Goal: Information Seeking & Learning: Check status

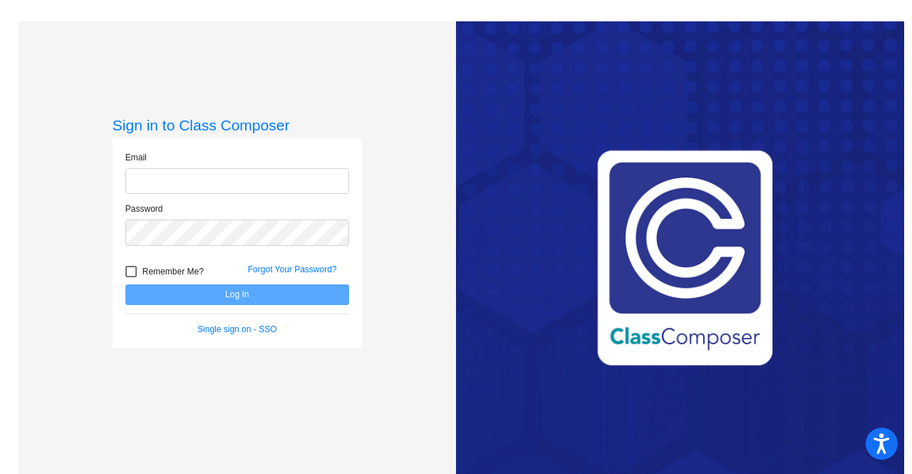
type input "[PERSON_NAME][DOMAIN_NAME][EMAIL_ADDRESS][PERSON_NAME][DOMAIN_NAME]"
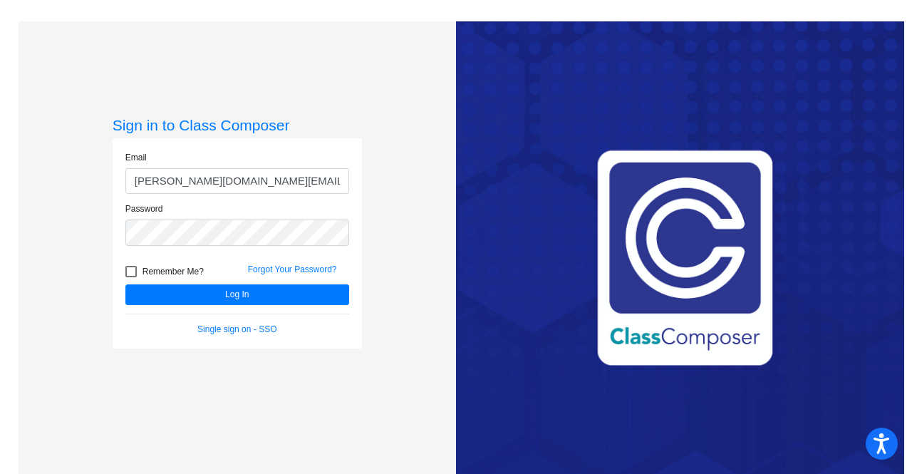
click at [251, 304] on form "Email [PERSON_NAME][DOMAIN_NAME][EMAIL_ADDRESS][PERSON_NAME][DOMAIN_NAME] Passw…" at bounding box center [237, 243] width 224 height 185
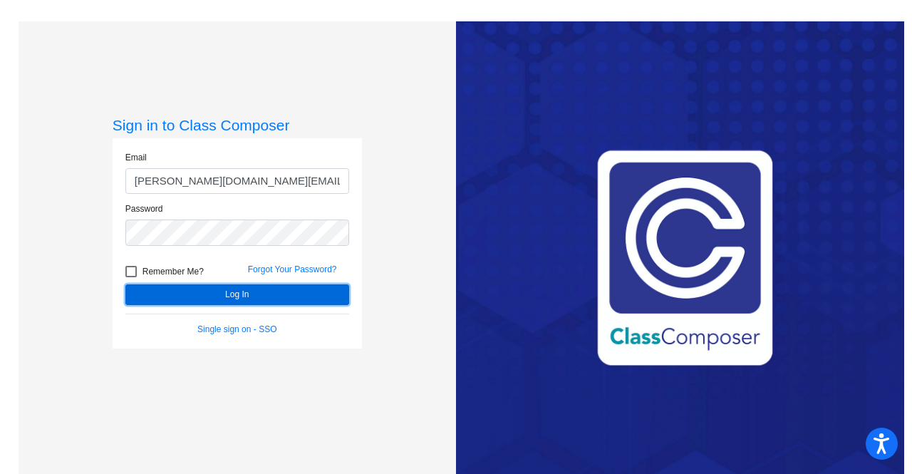
click at [242, 297] on button "Log In" at bounding box center [237, 294] width 224 height 21
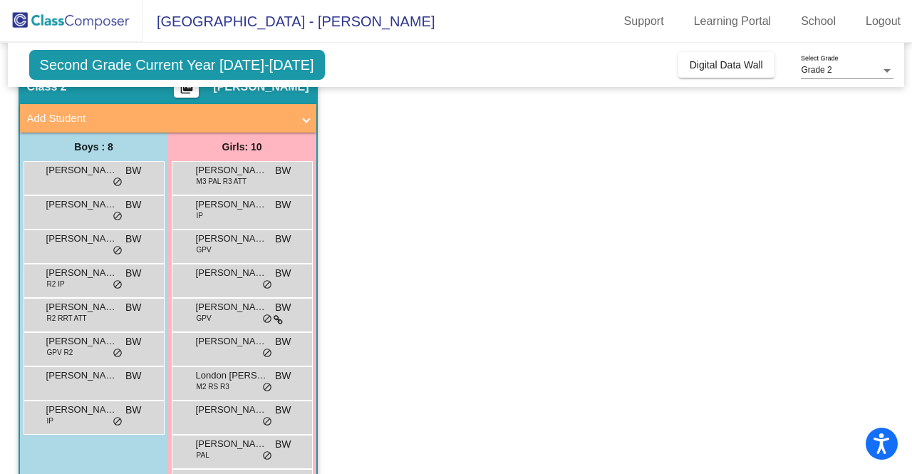
scroll to position [68, 0]
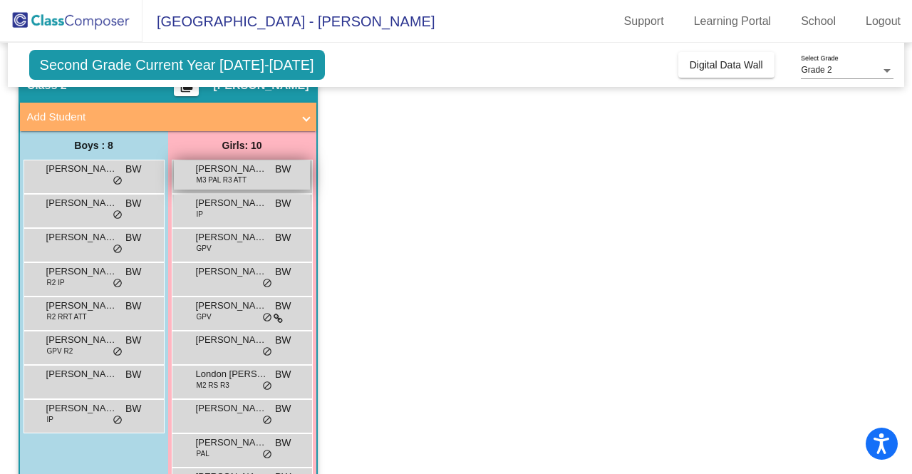
click at [207, 173] on span "[PERSON_NAME]" at bounding box center [231, 169] width 71 height 14
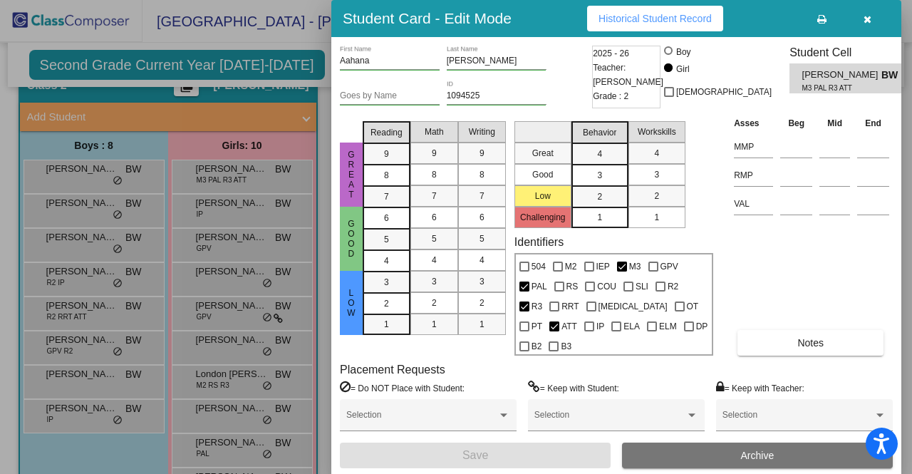
click at [649, 31] on button "Historical Student Record" at bounding box center [655, 19] width 136 height 26
click at [871, 31] on button "button" at bounding box center [868, 19] width 46 height 26
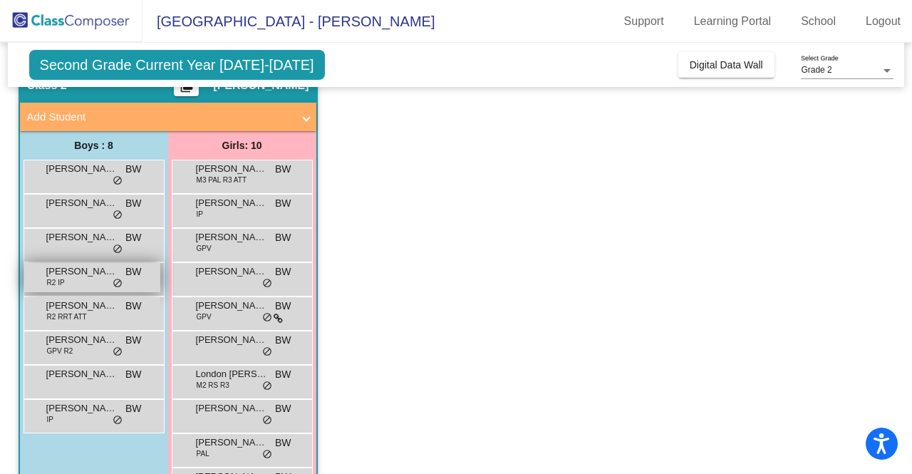
click at [58, 269] on span "[PERSON_NAME]" at bounding box center [81, 271] width 71 height 14
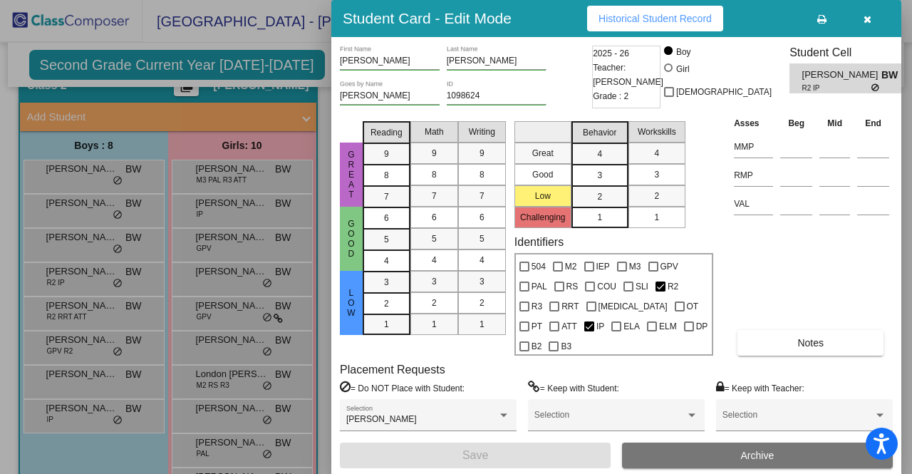
click at [659, 31] on button "Historical Student Record" at bounding box center [655, 19] width 136 height 26
drag, startPoint x: 215, startPoint y: 131, endPoint x: 868, endPoint y: 31, distance: 660.5
click at [868, 24] on icon "button" at bounding box center [868, 19] width 8 height 10
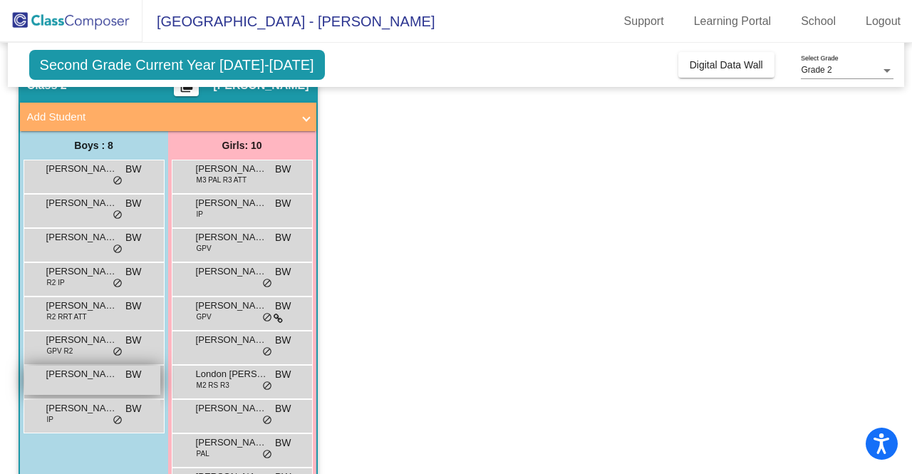
click at [68, 380] on span "[PERSON_NAME]" at bounding box center [81, 374] width 71 height 14
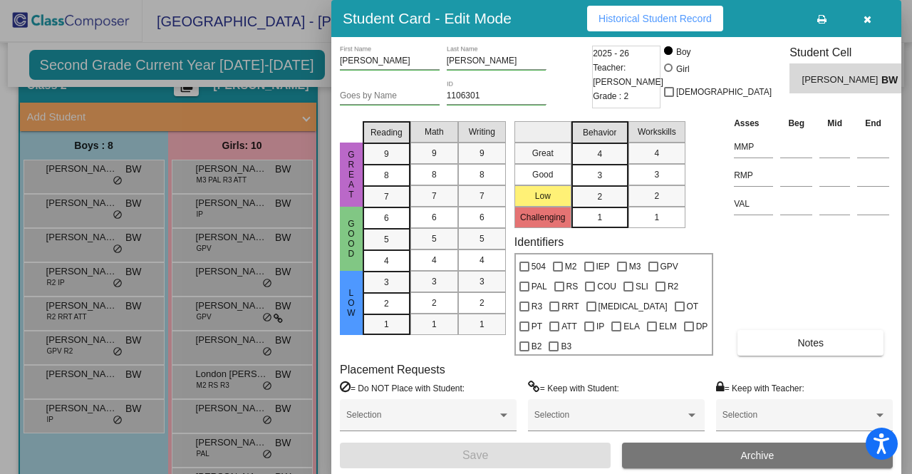
click at [657, 24] on span "Historical Student Record" at bounding box center [655, 18] width 113 height 11
click at [875, 24] on button "button" at bounding box center [868, 19] width 46 height 26
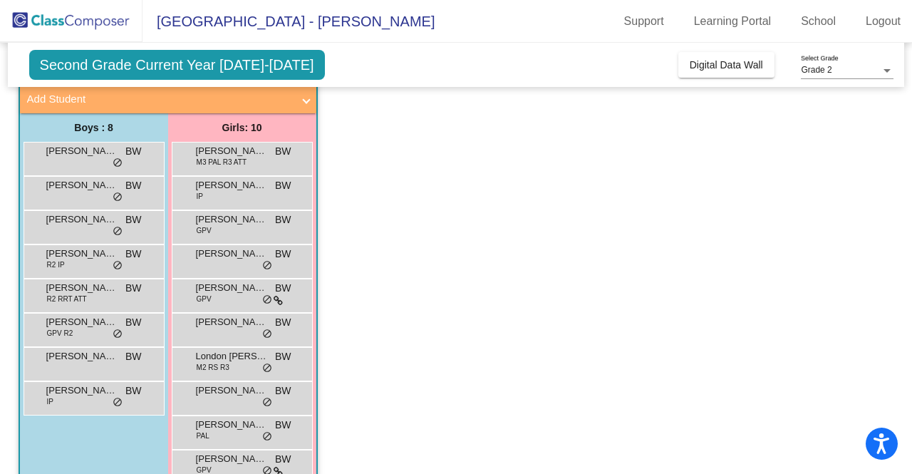
scroll to position [91, 0]
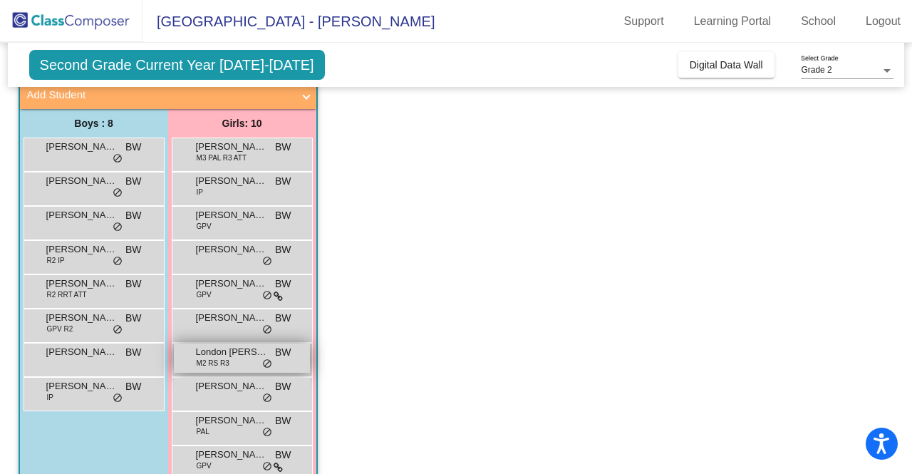
click at [216, 359] on span "M2 RS R3" at bounding box center [213, 363] width 33 height 11
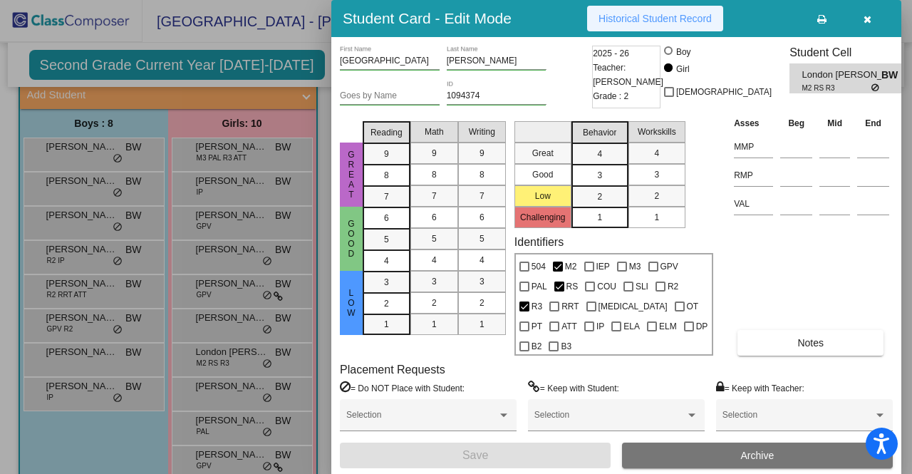
click at [677, 31] on button "Historical Student Record" at bounding box center [655, 19] width 136 height 26
click at [874, 25] on button "button" at bounding box center [868, 19] width 46 height 26
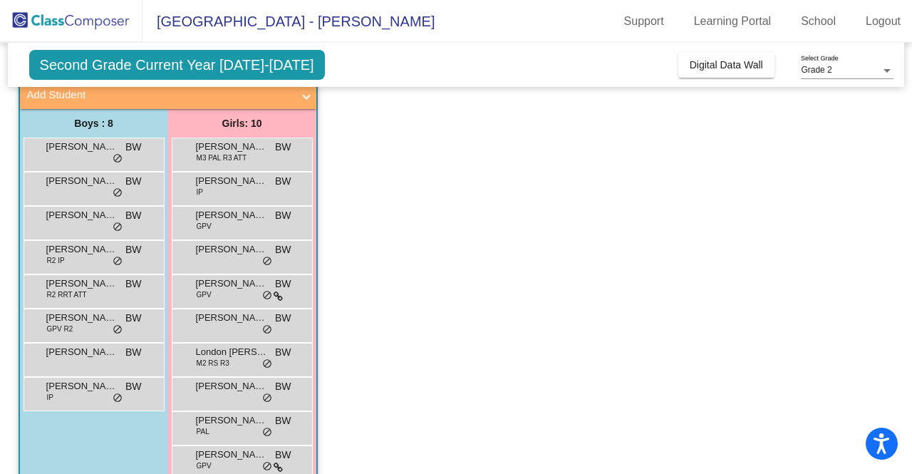
scroll to position [118, 0]
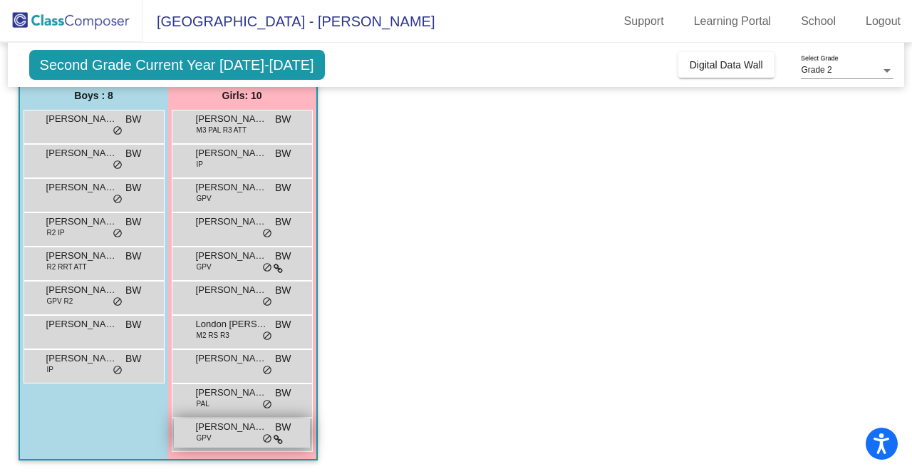
click at [215, 433] on div "[PERSON_NAME] GPV BW lock do_not_disturb_alt" at bounding box center [242, 432] width 136 height 29
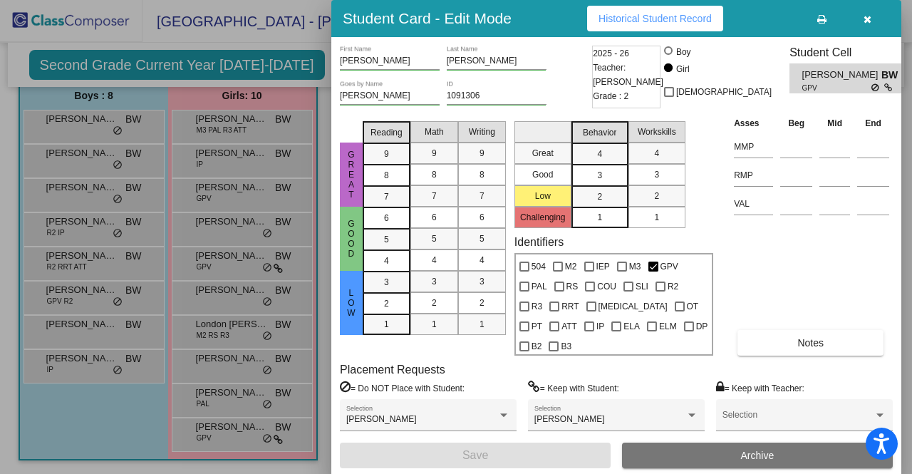
click at [654, 24] on span "Historical Student Record" at bounding box center [655, 18] width 113 height 11
click at [864, 24] on icon "button" at bounding box center [868, 19] width 8 height 10
